Goal: Obtain resource: Download file/media

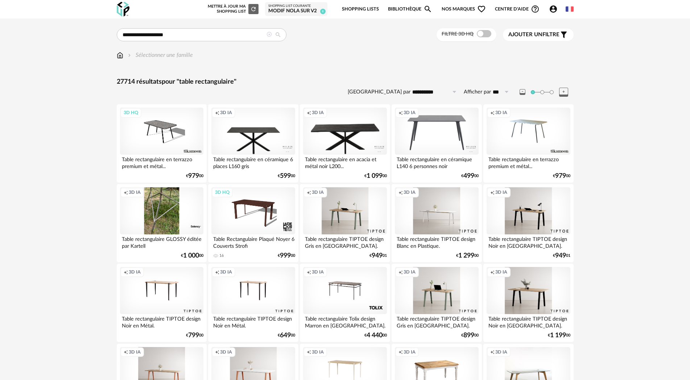
click at [483, 28] on div "Filtre 3D HQ" at bounding box center [467, 34] width 60 height 13
click at [478, 36] on span at bounding box center [484, 33] width 15 height 7
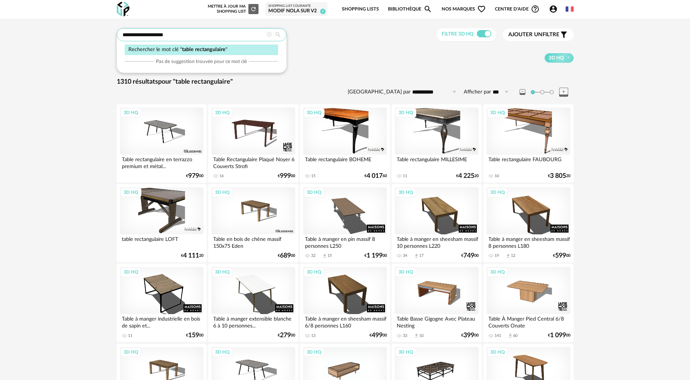
drag, startPoint x: 137, startPoint y: 34, endPoint x: 311, endPoint y: 30, distance: 173.4
click at [306, 30] on div "**********" at bounding box center [345, 34] width 457 height 13
type input "**********"
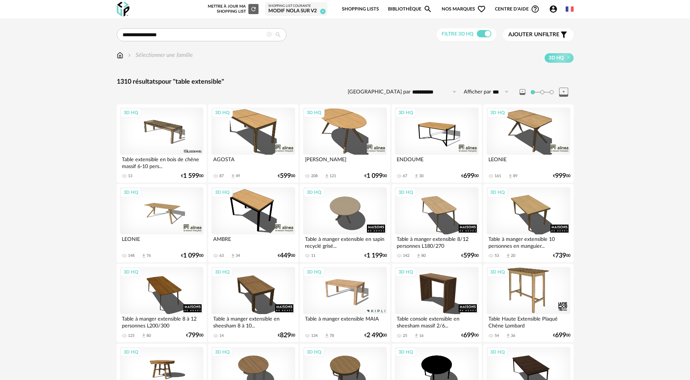
click at [532, 34] on span "Ajouter un" at bounding box center [525, 34] width 34 height 5
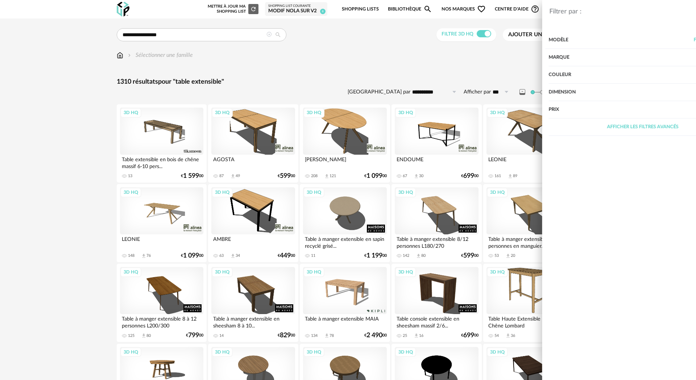
click at [518, 94] on div "Dimension" at bounding box center [588, 92] width 188 height 17
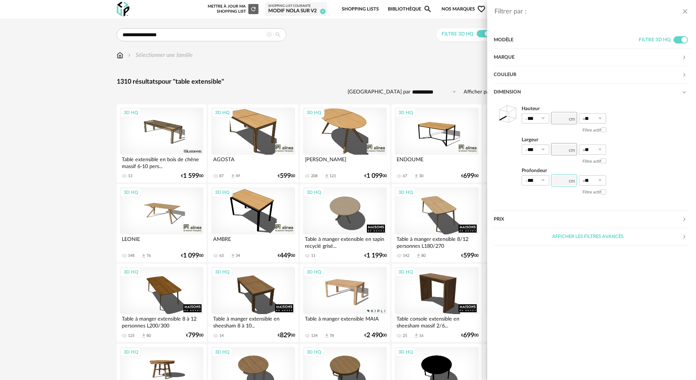
click at [565, 181] on input "number" at bounding box center [564, 180] width 26 height 12
type input "*"
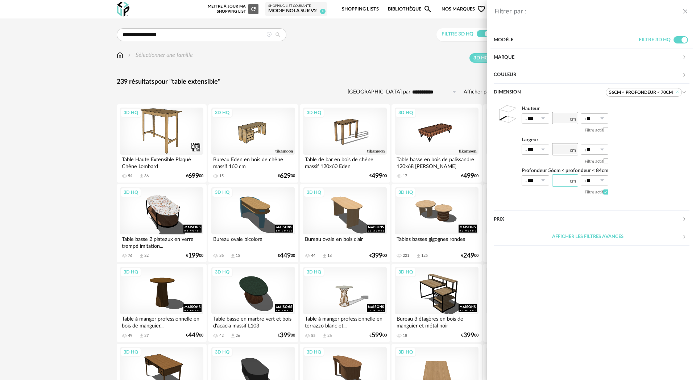
click at [566, 178] on input "**" at bounding box center [565, 180] width 26 height 12
type input "**"
click at [555, 293] on section "Modèle Filtre 3D HQ Marque &tradition 0 101 Copenhagen 0 366 Concept 0 AMPM 11 …" at bounding box center [591, 204] width 209 height 352
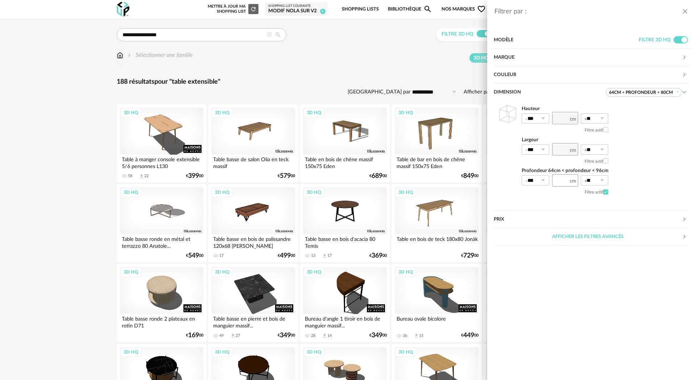
click at [36, 143] on div "Filtrer par : Modèle Filtre 3D HQ Marque &tradition 0 101 Copenhagen 0 366 Conc…" at bounding box center [348, 190] width 696 height 380
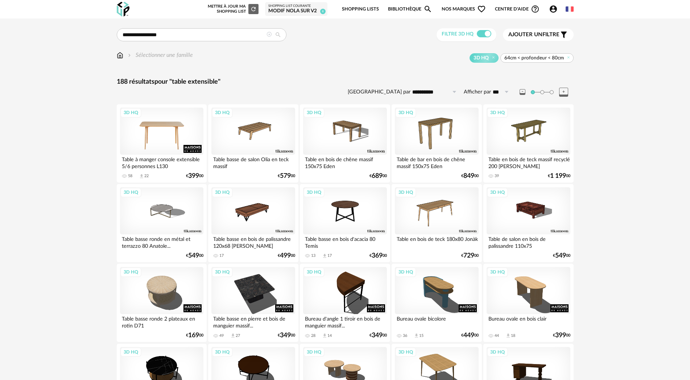
click at [161, 133] on div "3D HQ" at bounding box center [161, 131] width 83 height 47
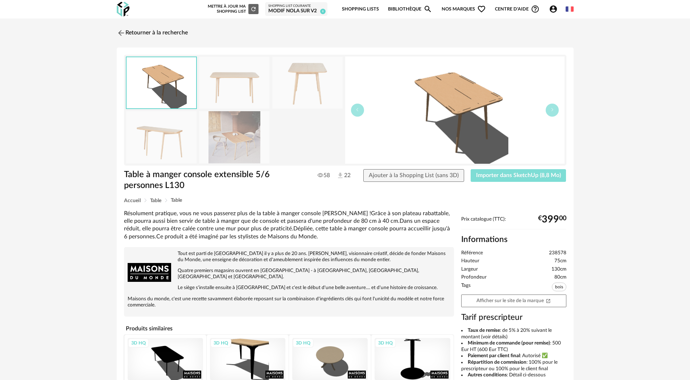
click at [491, 181] on button "Importer dans SketchUp (8,8 Mo)" at bounding box center [519, 175] width 96 height 13
click at [145, 36] on link "Retourner à la recherche" at bounding box center [150, 33] width 71 height 16
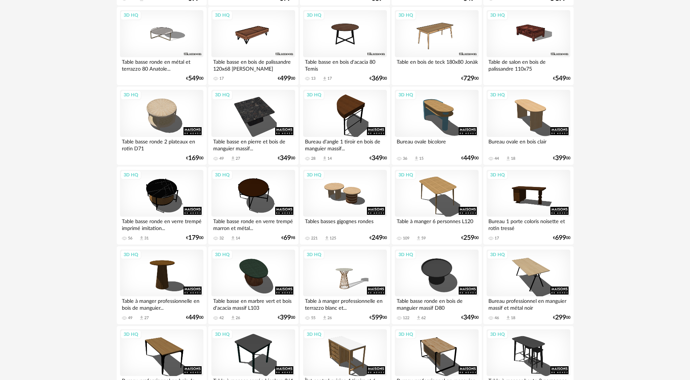
scroll to position [181, 0]
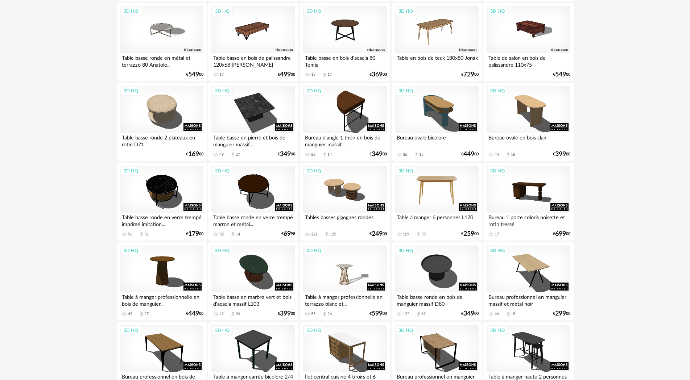
click at [435, 194] on div "3D HQ" at bounding box center [436, 189] width 83 height 47
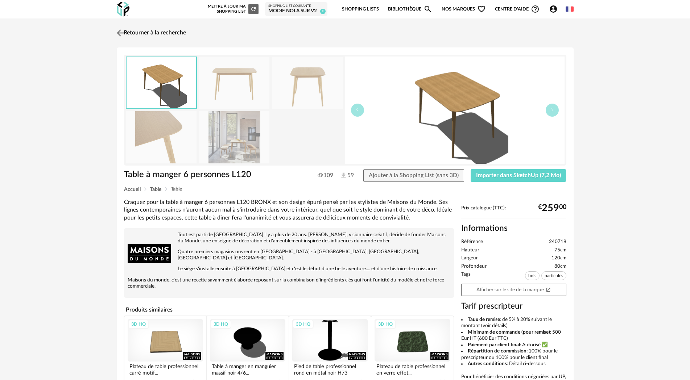
click at [149, 32] on link "Retourner à la recherche" at bounding box center [150, 33] width 71 height 16
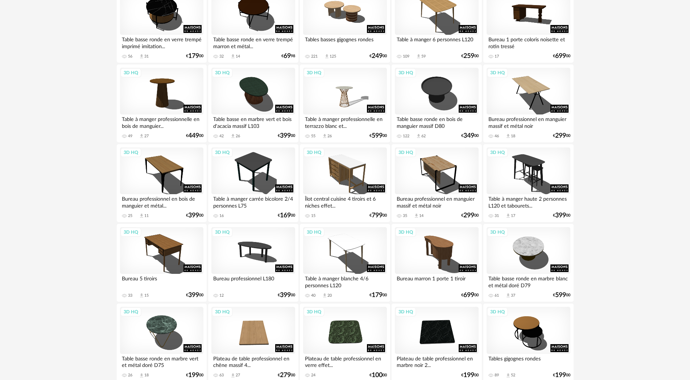
scroll to position [363, 0]
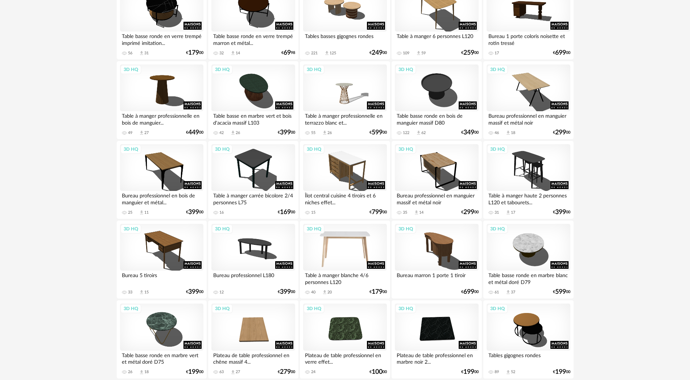
click at [345, 246] on div "3D HQ" at bounding box center [344, 247] width 83 height 47
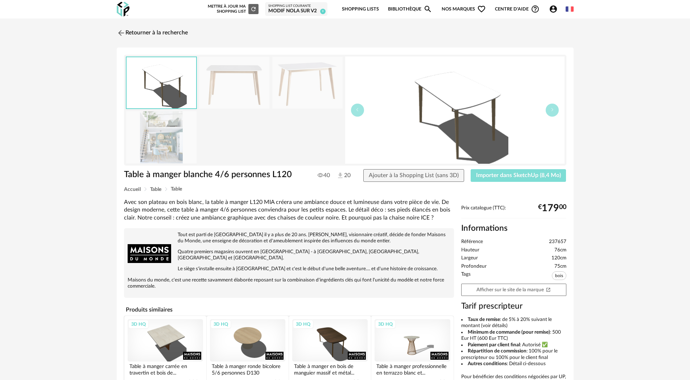
click at [512, 182] on button "Importer dans SketchUp (8,4 Mo)" at bounding box center [519, 175] width 96 height 13
click at [134, 33] on link "Retourner à la recherche" at bounding box center [150, 33] width 71 height 16
